Goal: Information Seeking & Learning: Check status

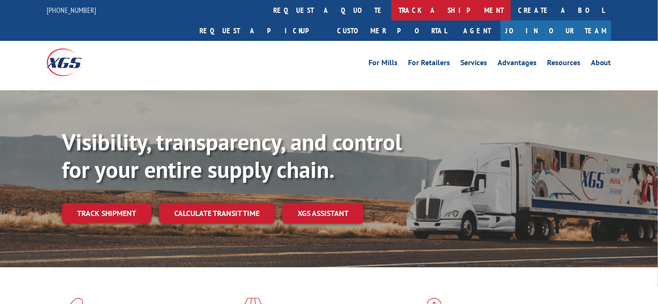
click at [391, 10] on link "track a shipment" at bounding box center [450, 10] width 119 height 20
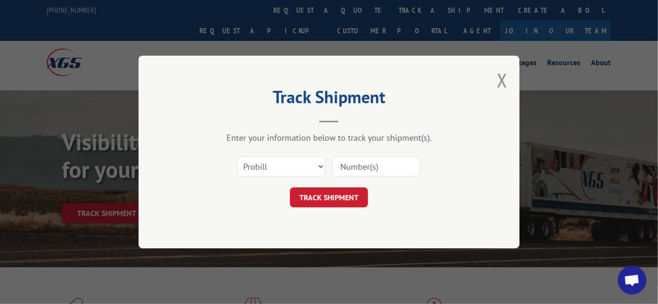
click at [391, 166] on input at bounding box center [376, 167] width 88 height 20
type input "1723008"
click at [343, 196] on button "TRACK SHIPMENT" at bounding box center [329, 198] width 78 height 20
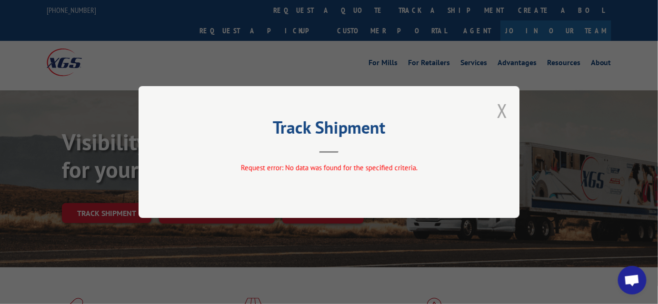
click at [503, 109] on button "Close modal" at bounding box center [502, 110] width 10 height 25
